Goal: Task Accomplishment & Management: Complete application form

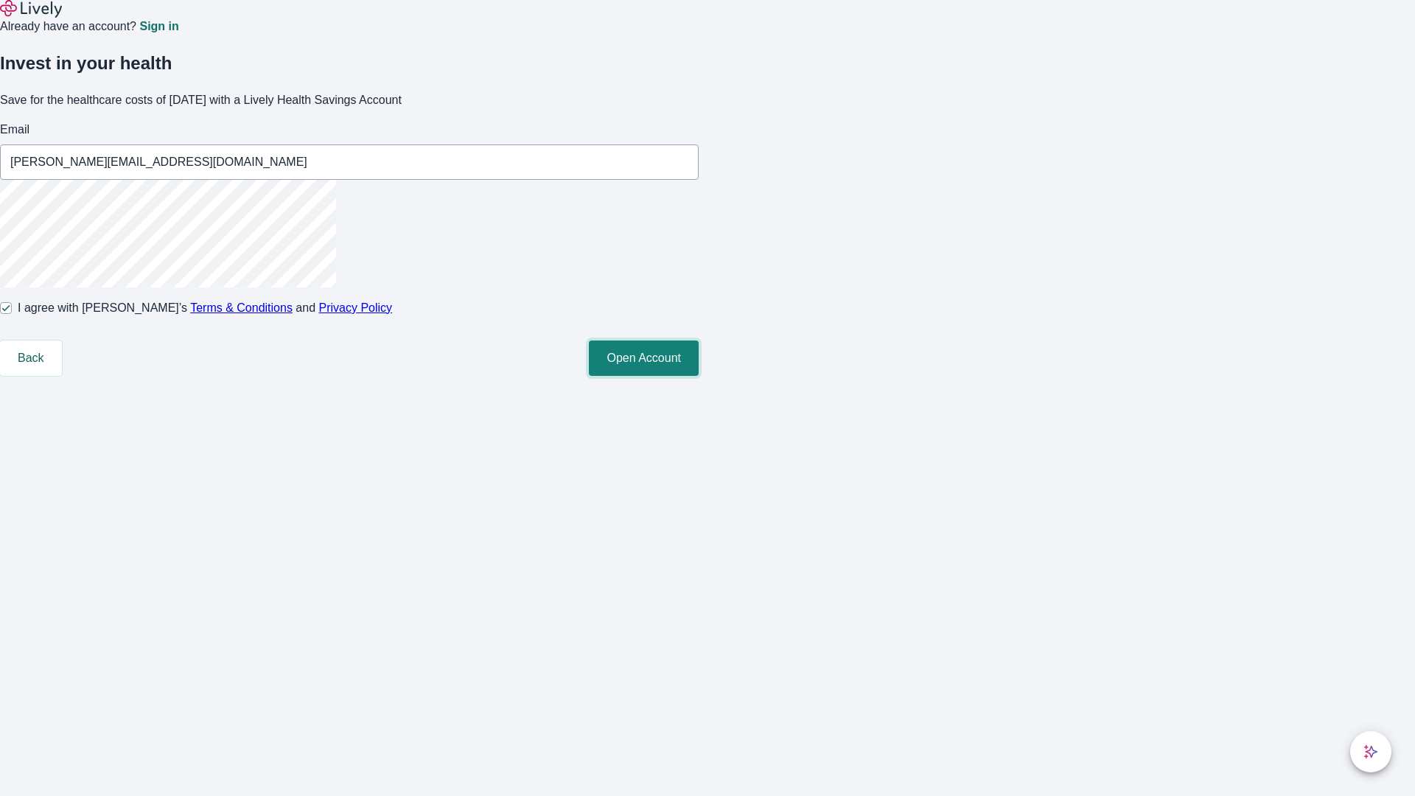
click at [699, 376] on button "Open Account" at bounding box center [644, 358] width 110 height 35
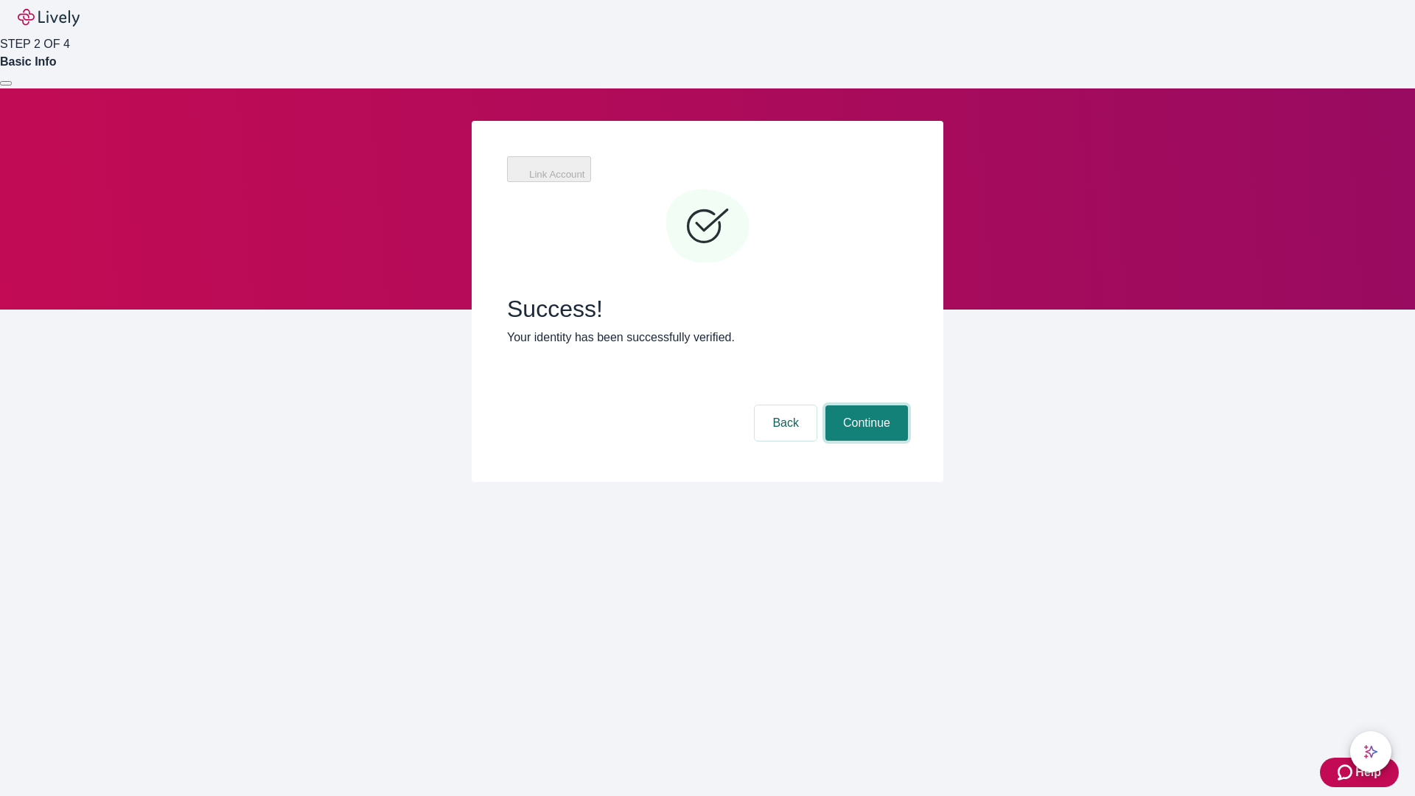
click at [865, 405] on button "Continue" at bounding box center [867, 422] width 83 height 35
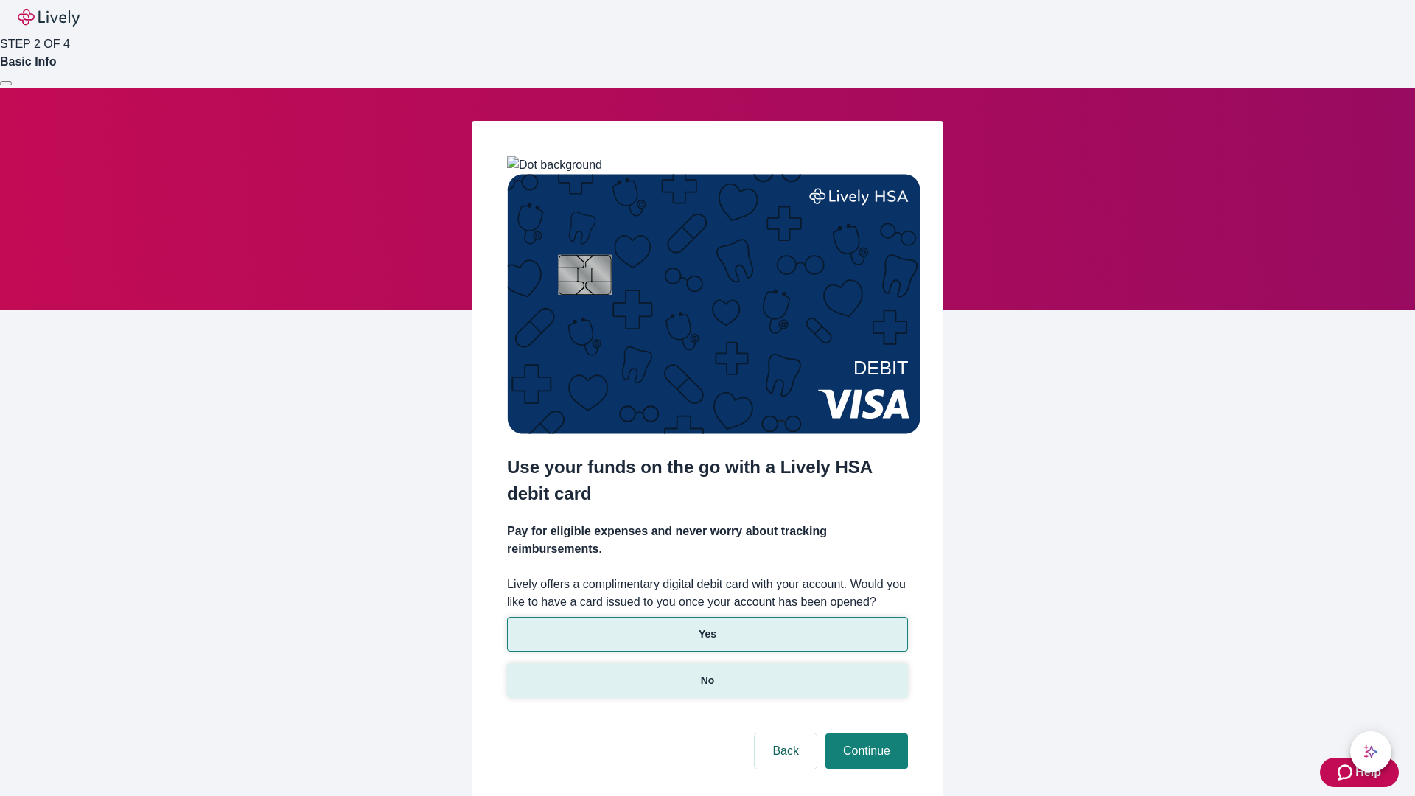
click at [707, 673] on p "No" at bounding box center [708, 680] width 14 height 15
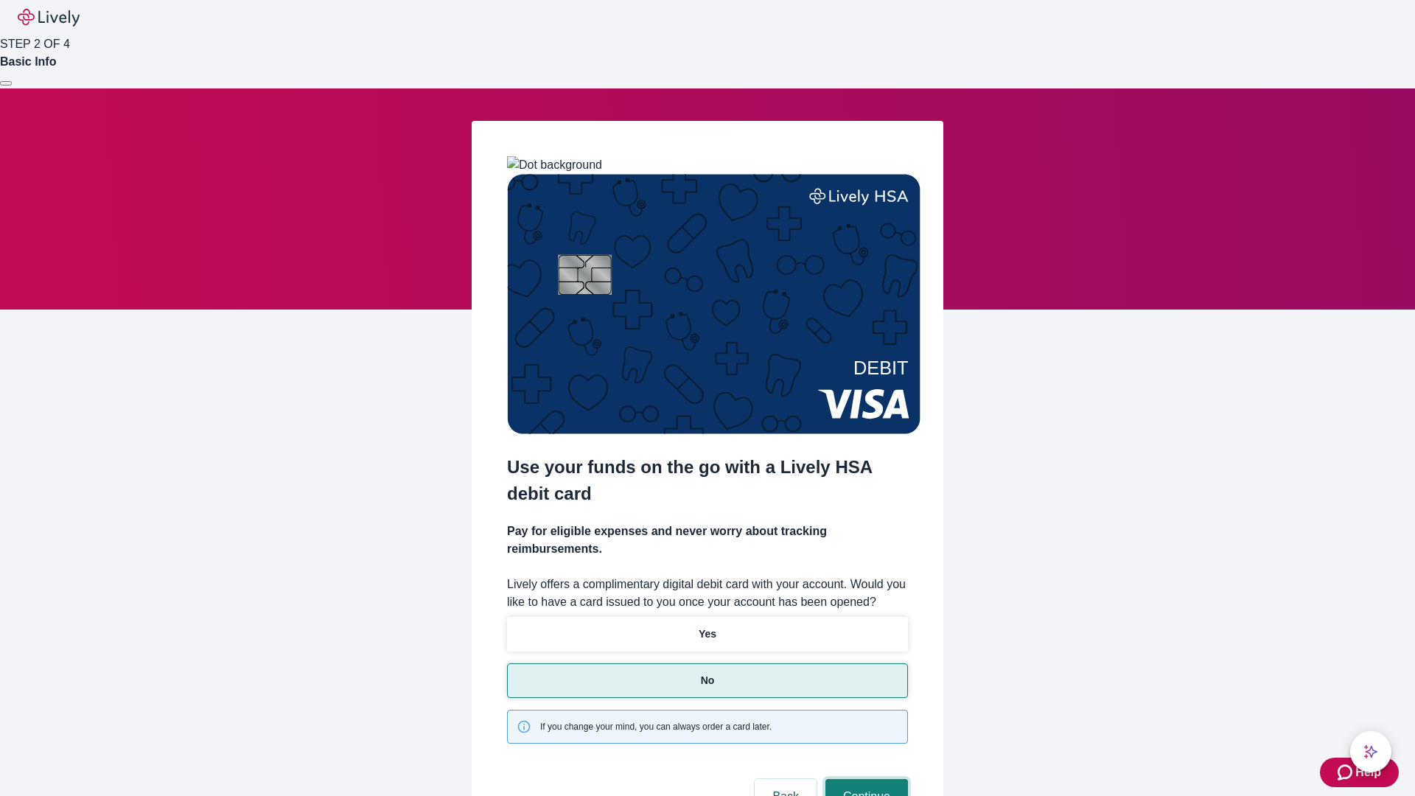
click at [865, 779] on button "Continue" at bounding box center [867, 796] width 83 height 35
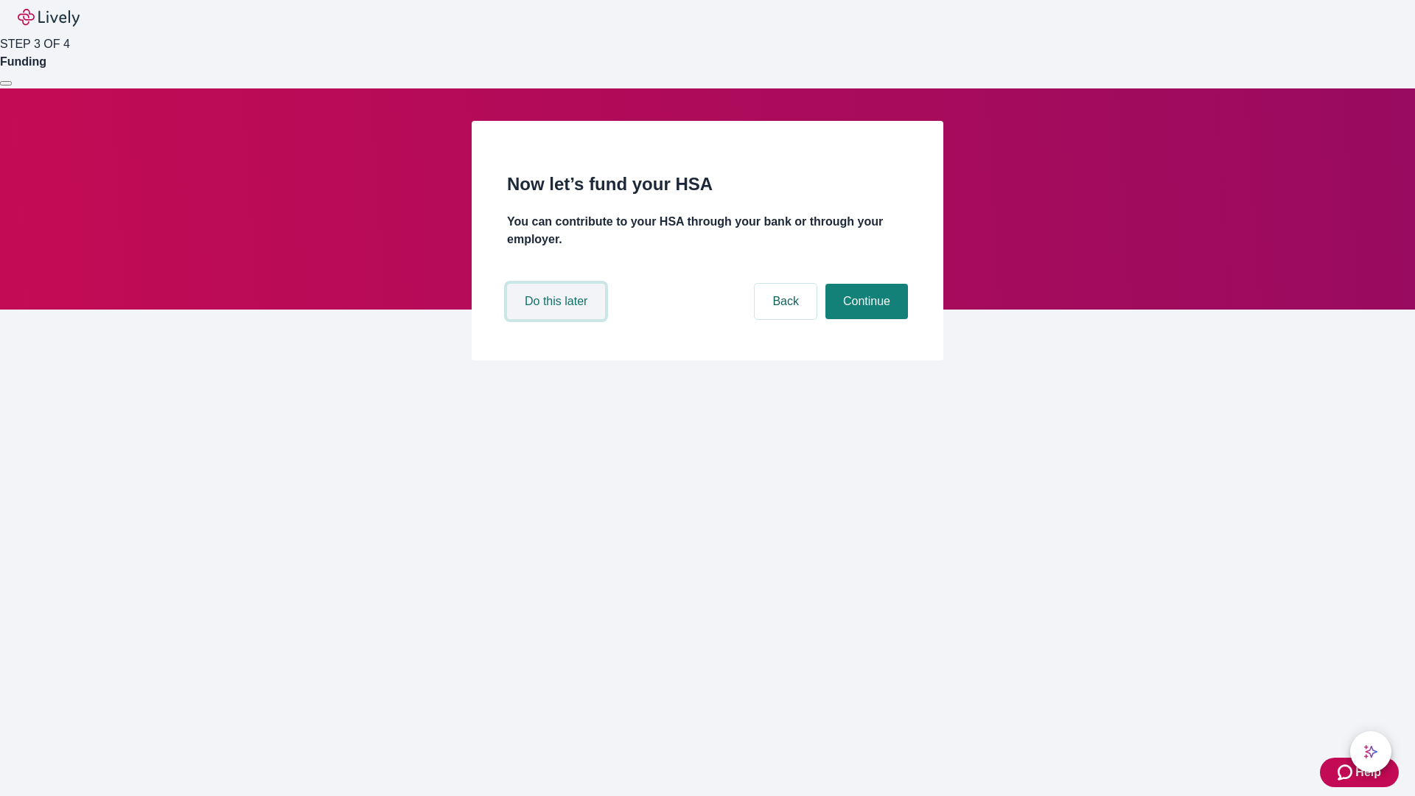
click at [558, 319] on button "Do this later" at bounding box center [556, 301] width 98 height 35
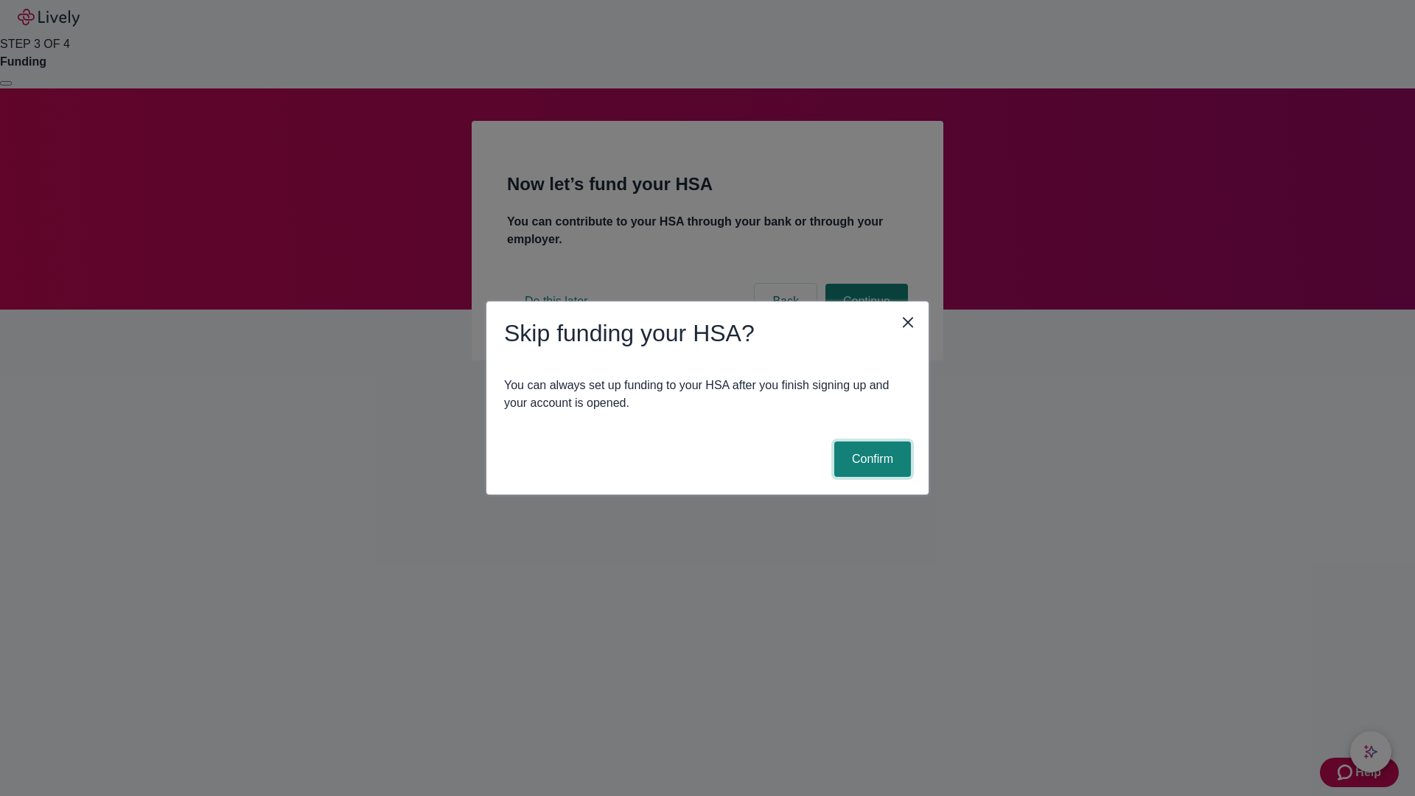
click at [870, 459] on button "Confirm" at bounding box center [872, 459] width 77 height 35
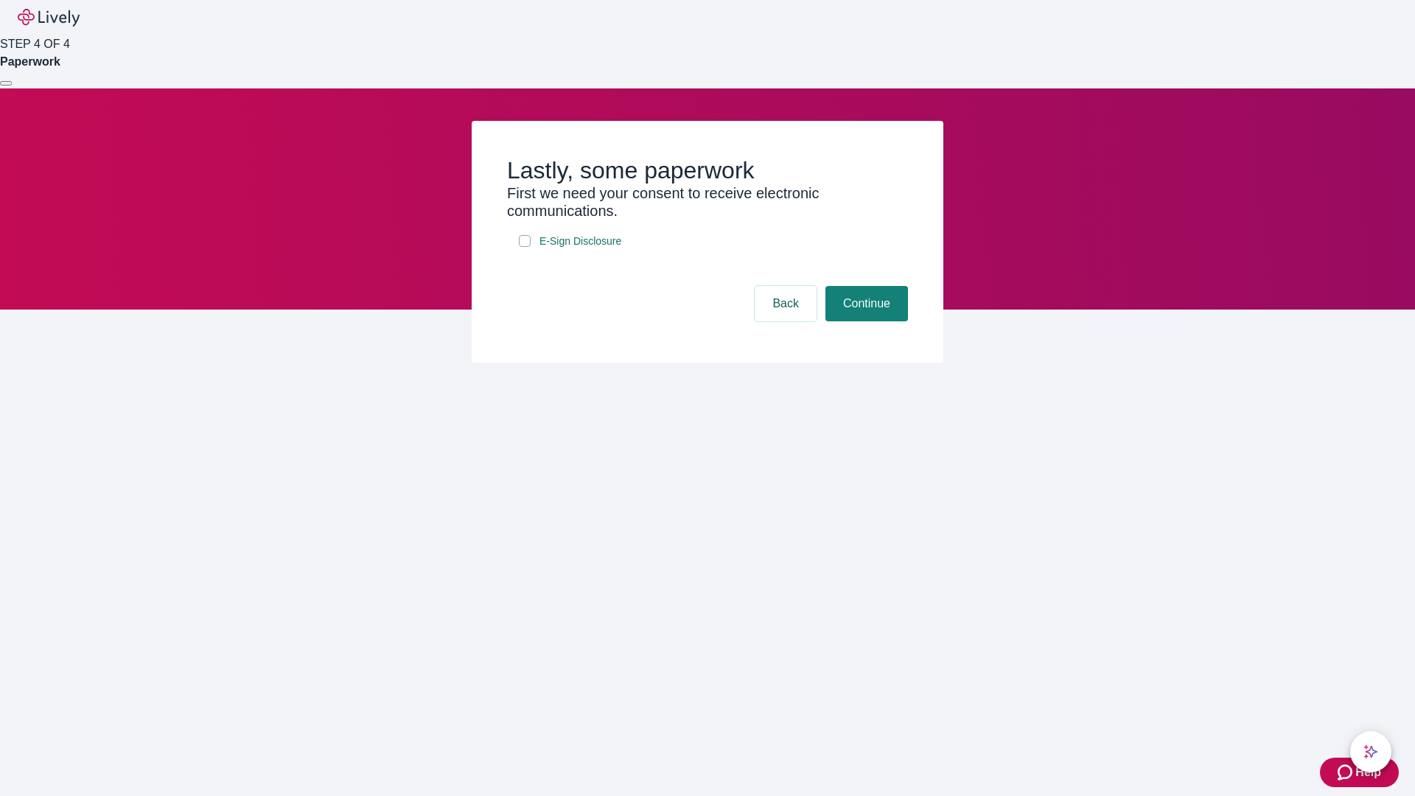
click at [525, 247] on input "E-Sign Disclosure" at bounding box center [525, 241] width 12 height 12
checkbox input "true"
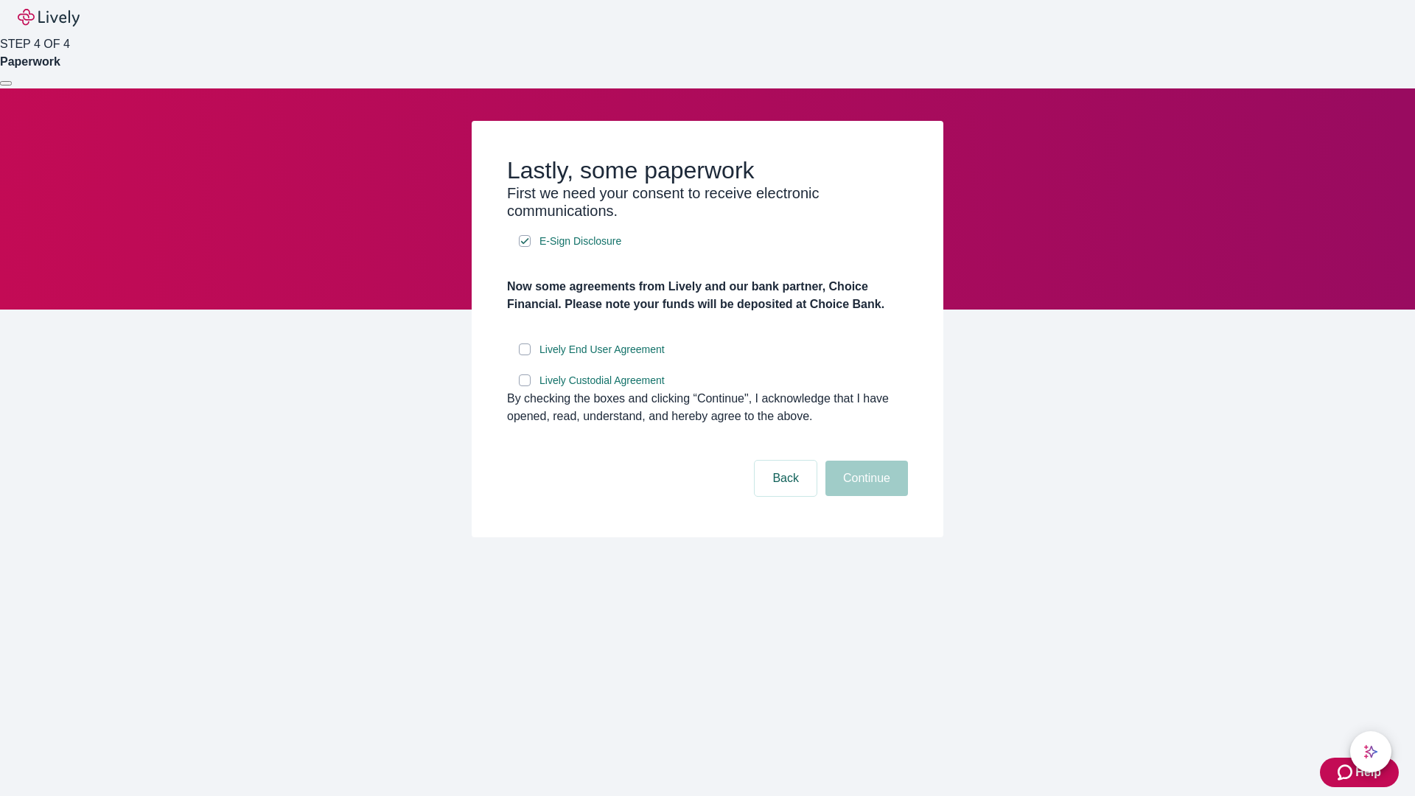
click at [525, 355] on input "Lively End User Agreement" at bounding box center [525, 349] width 12 height 12
checkbox input "true"
click at [525, 386] on input "Lively Custodial Agreement" at bounding box center [525, 380] width 12 height 12
checkbox input "true"
click at [865, 496] on button "Continue" at bounding box center [867, 478] width 83 height 35
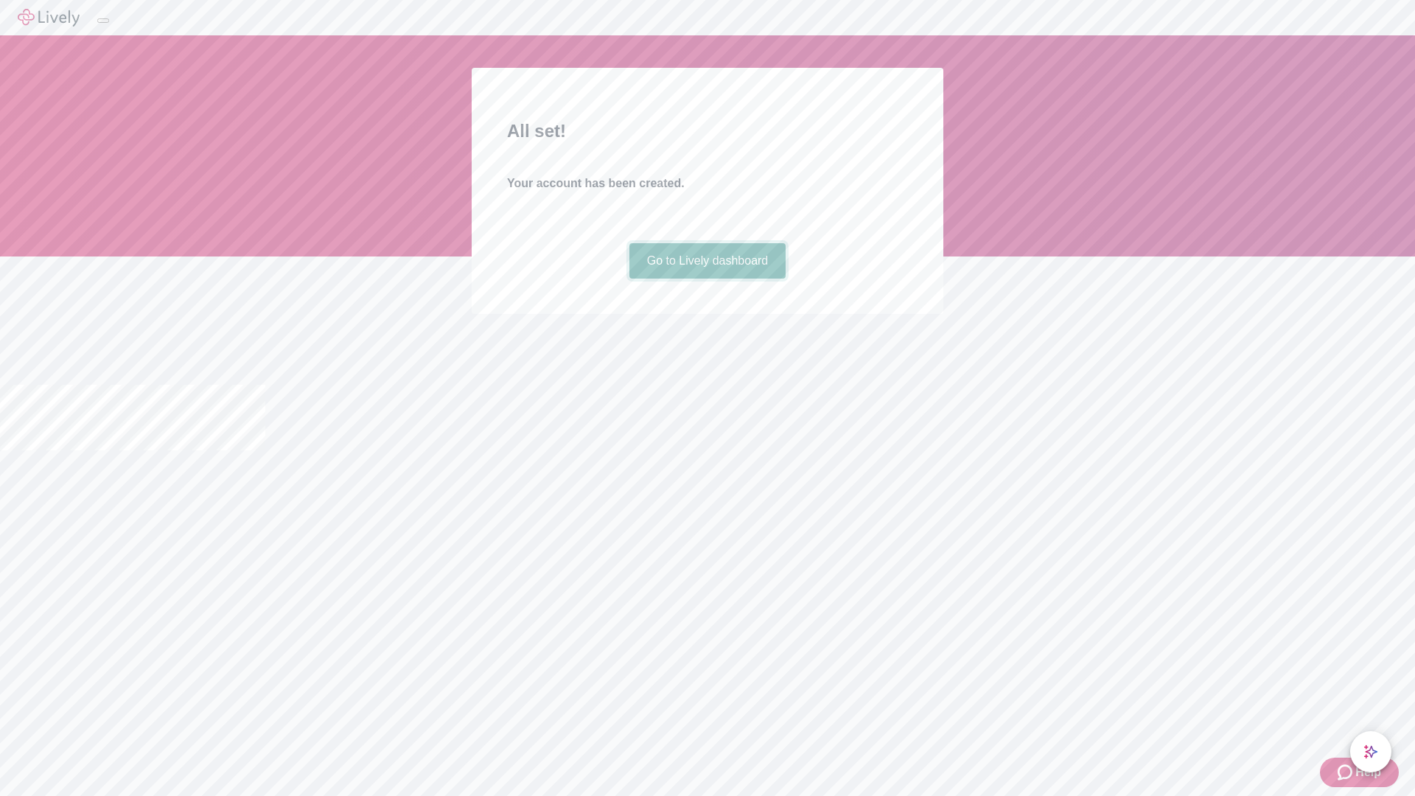
click at [707, 279] on link "Go to Lively dashboard" at bounding box center [707, 260] width 157 height 35
